Goal: Use online tool/utility: Utilize a website feature to perform a specific function

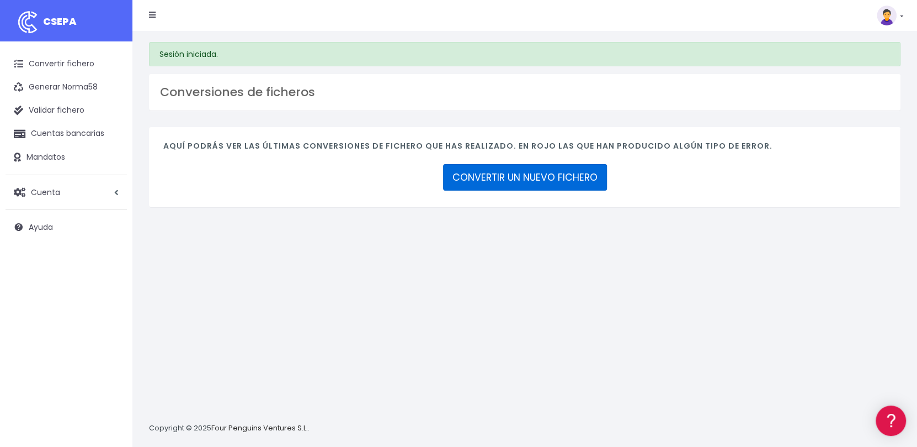
click at [559, 171] on link "CONVERTIR UN NUEVO FICHERO" at bounding box center [525, 177] width 164 height 26
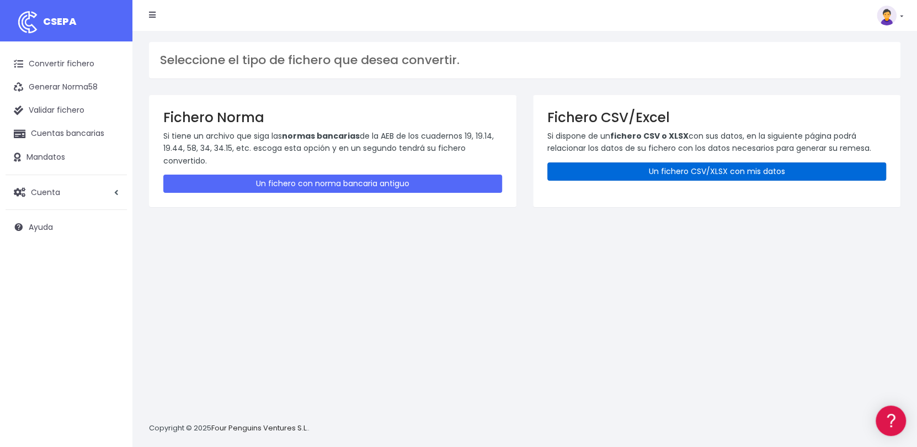
drag, startPoint x: 747, startPoint y: 173, endPoint x: 710, endPoint y: 194, distance: 41.8
click at [747, 173] on link "Un fichero CSV/XLSX con mis datos" at bounding box center [717, 171] width 339 height 18
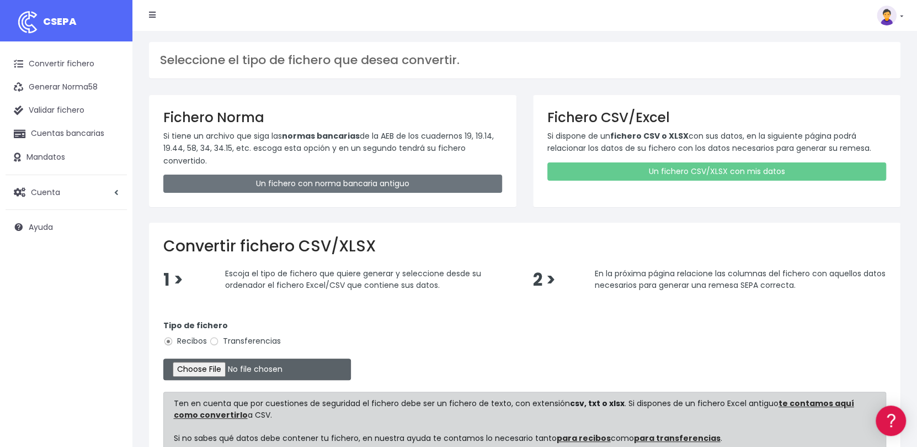
click at [199, 370] on input "file" at bounding box center [257, 369] width 188 height 22
type input "C:\fakepath\Remesa devolucion Gescoal.xlsx"
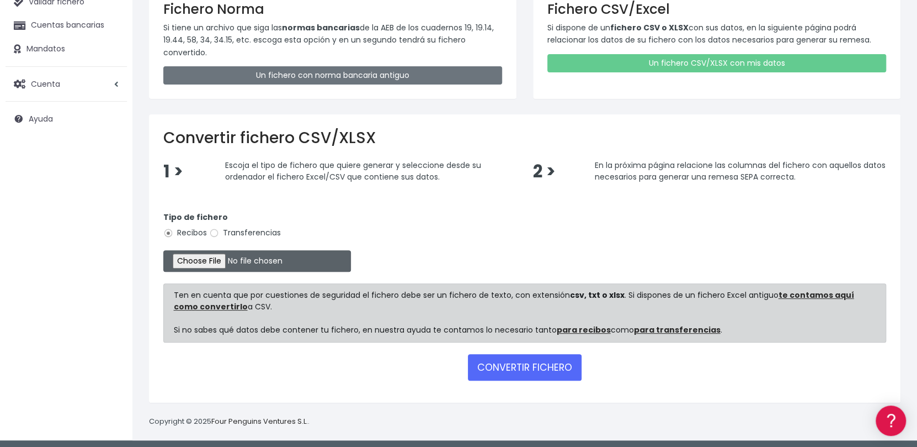
scroll to position [110, 0]
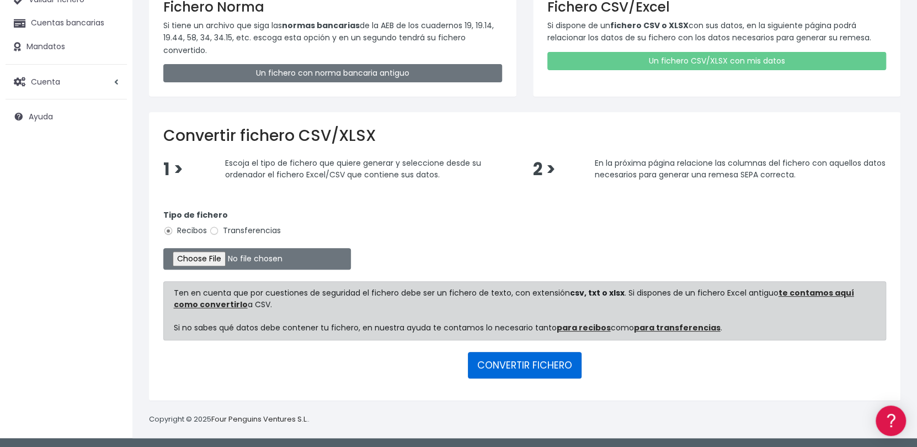
drag, startPoint x: 506, startPoint y: 366, endPoint x: 511, endPoint y: 368, distance: 5.9
click at [506, 364] on button "CONVERTIR FICHERO" at bounding box center [525, 365] width 114 height 26
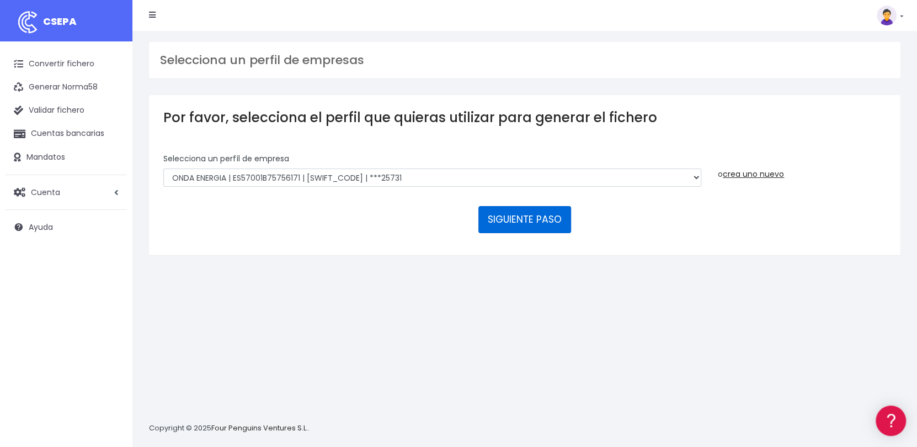
click at [519, 212] on button "SIGUIENTE PASO" at bounding box center [525, 219] width 93 height 26
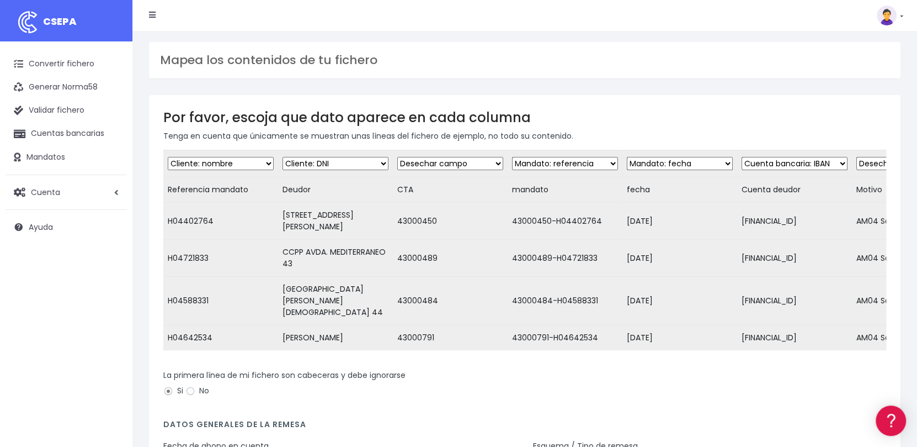
click at [247, 161] on select "Desechar campo Cliente: nombre Cliente: DNI Cliente: Email Cliente: Dirección C…" at bounding box center [221, 163] width 106 height 13
select select "taxid"
click at [168, 157] on select "Desechar campo Cliente: nombre Cliente: DNI Cliente: Email Cliente: Dirección C…" at bounding box center [221, 163] width 106 height 13
click at [350, 165] on select "Desechar campo Cliente: nombre Cliente: DNI Cliente: Email Cliente: Dirección C…" at bounding box center [336, 163] width 106 height 13
select select "debtor"
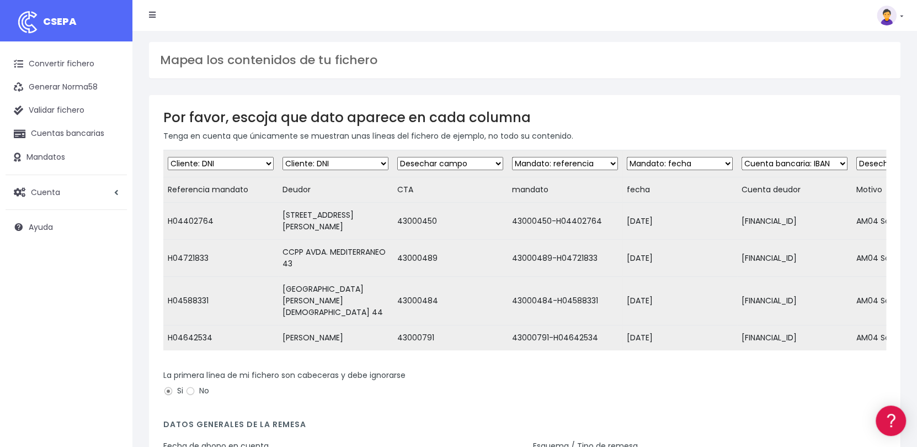
click at [283, 157] on select "Desechar campo Cliente: nombre Cliente: DNI Cliente: Email Cliente: Dirección C…" at bounding box center [336, 163] width 106 height 13
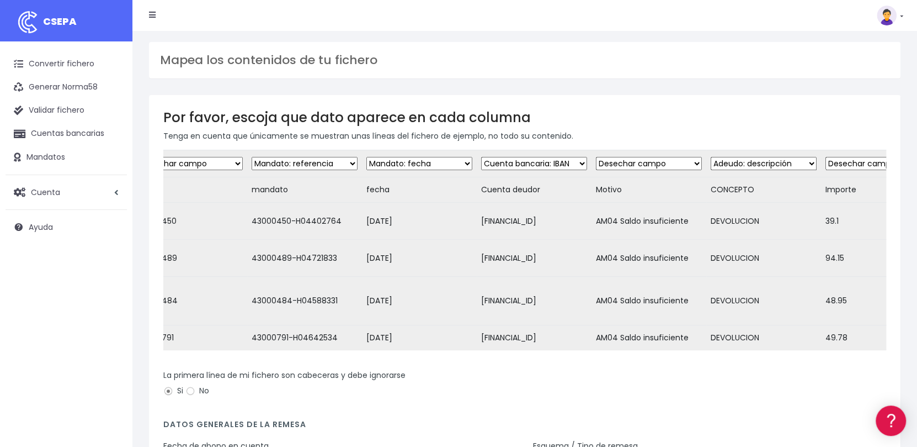
scroll to position [0, 310]
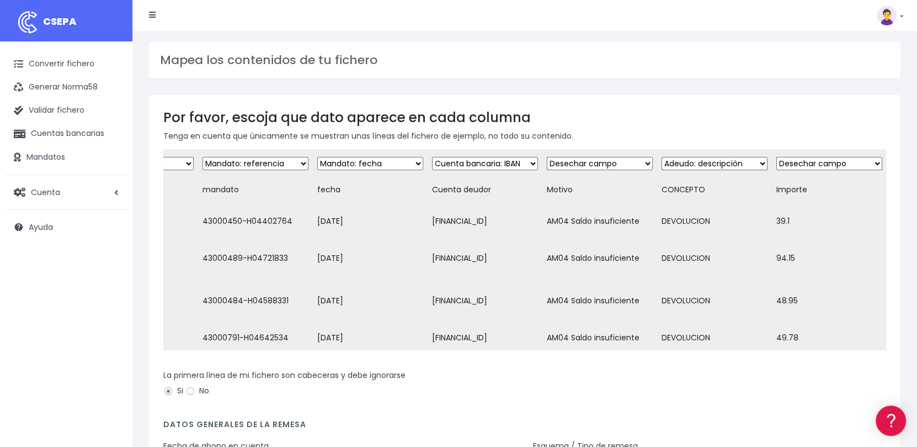
click at [850, 160] on select "Desechar campo Cliente: nombre Cliente: DNI Cliente: Email Cliente: Dirección C…" at bounding box center [830, 163] width 106 height 13
select select "amount"
click at [777, 157] on select "Desechar campo Cliente: nombre Cliente: DNI Cliente: Email Cliente: Dirección C…" at bounding box center [830, 163] width 106 height 13
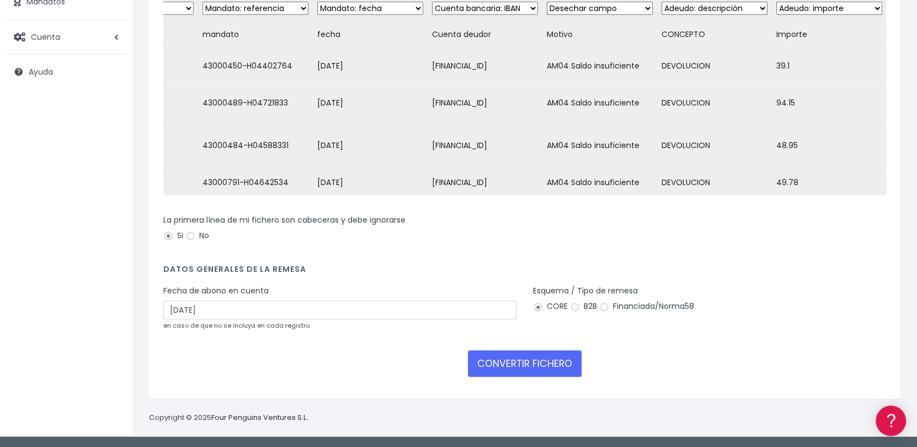
scroll to position [162, 0]
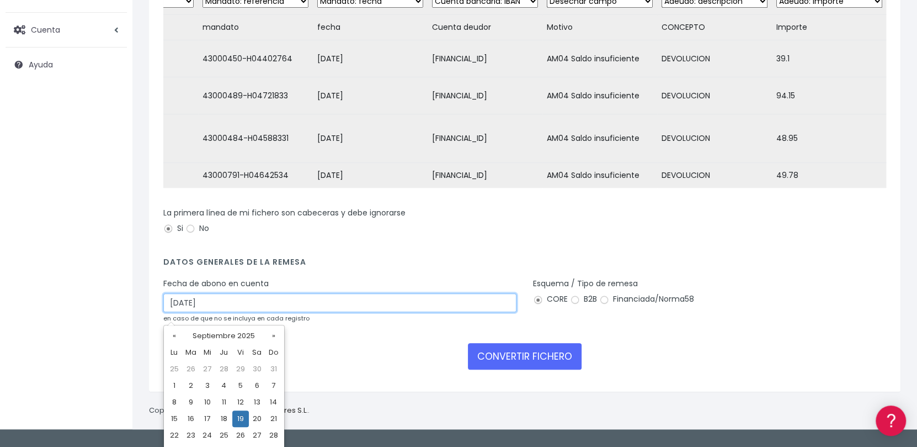
click at [317, 303] on input "19/09/2025" at bounding box center [339, 302] width 353 height 19
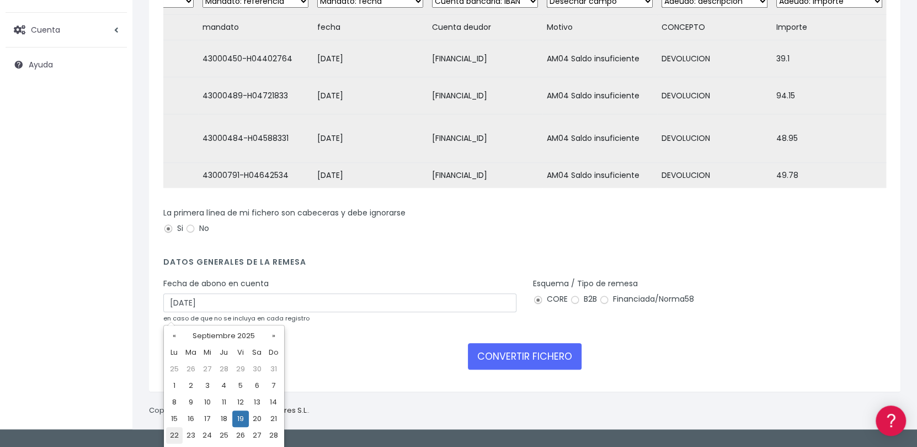
click at [175, 432] on td "22" at bounding box center [174, 435] width 17 height 17
type input "22/09/2025"
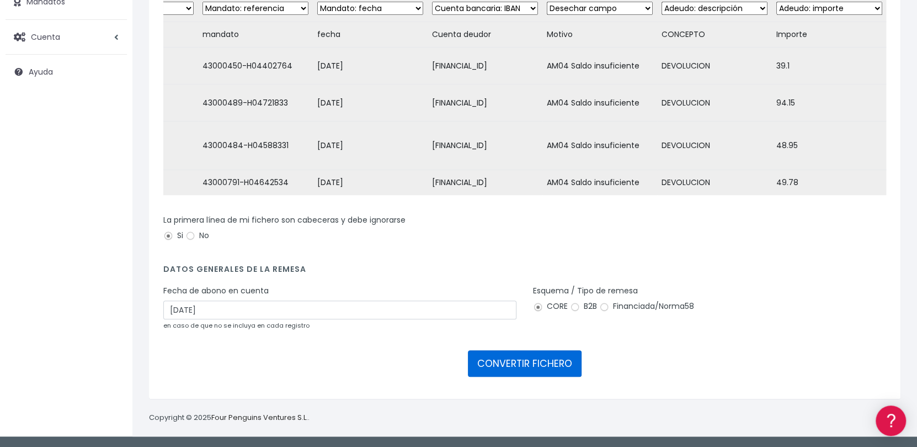
drag, startPoint x: 501, startPoint y: 364, endPoint x: 484, endPoint y: 300, distance: 66.1
click at [500, 362] on button "CONVERTIR FICHERO" at bounding box center [525, 363] width 114 height 26
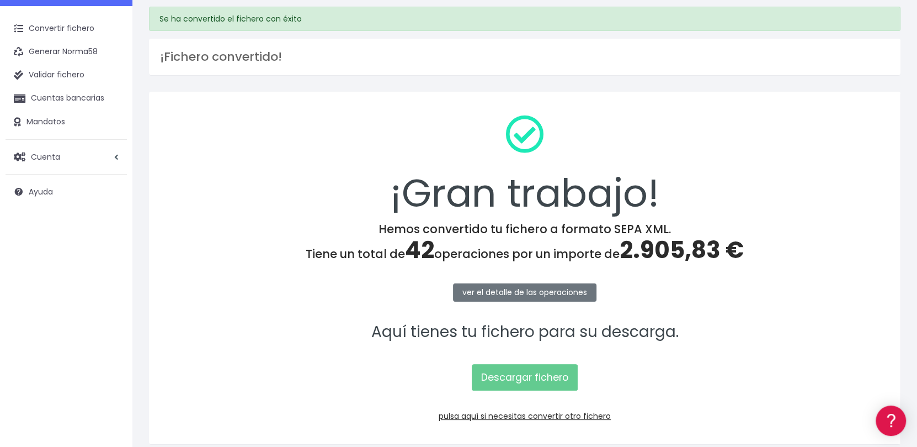
scroll to position [55, 0]
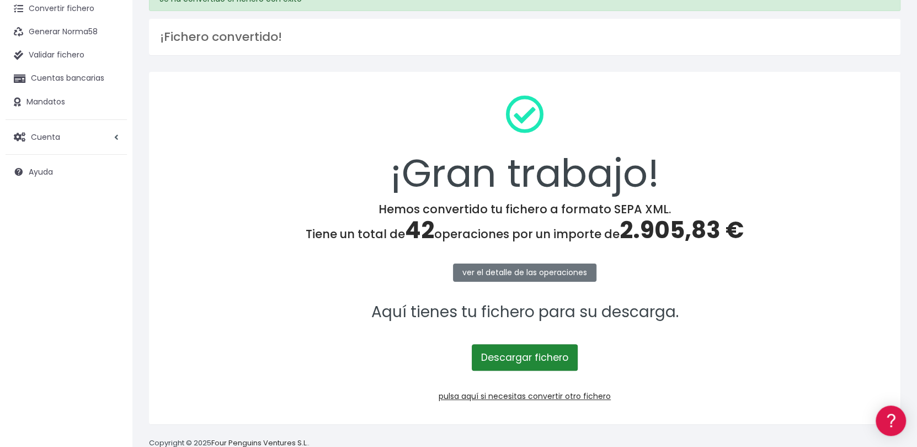
click at [503, 354] on link "Descargar fichero" at bounding box center [525, 357] width 106 height 26
